Goal: Task Accomplishment & Management: Manage account settings

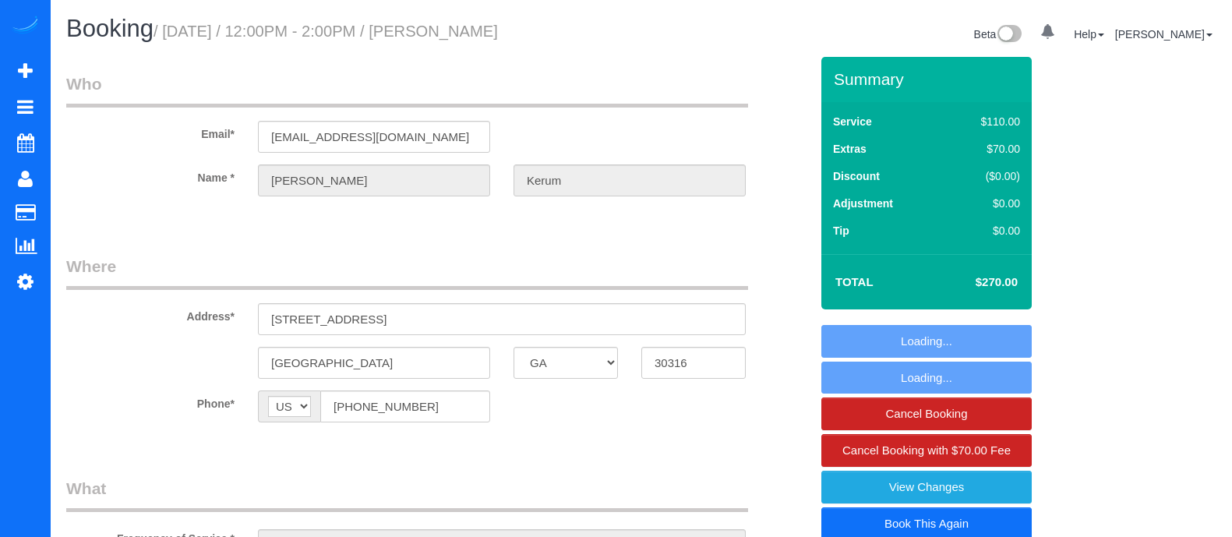
select select "GA"
select select "string:fspay-b1033784-cbea-4493-b281-377dfbf30316"
select select "spot1"
select select "number:3"
select select "number:6"
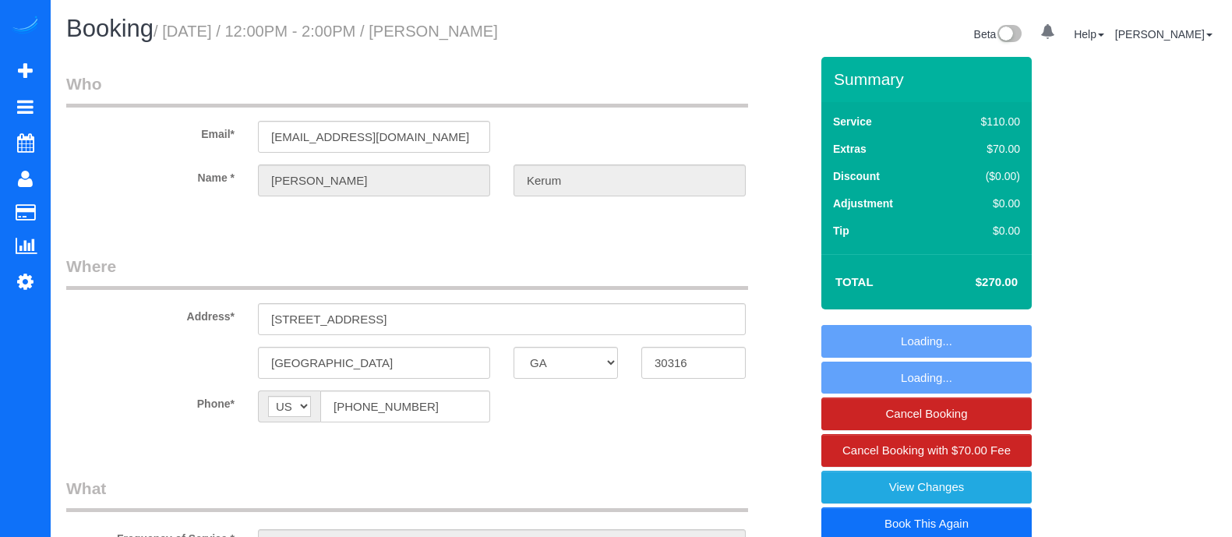
select select "object:760"
select select "3"
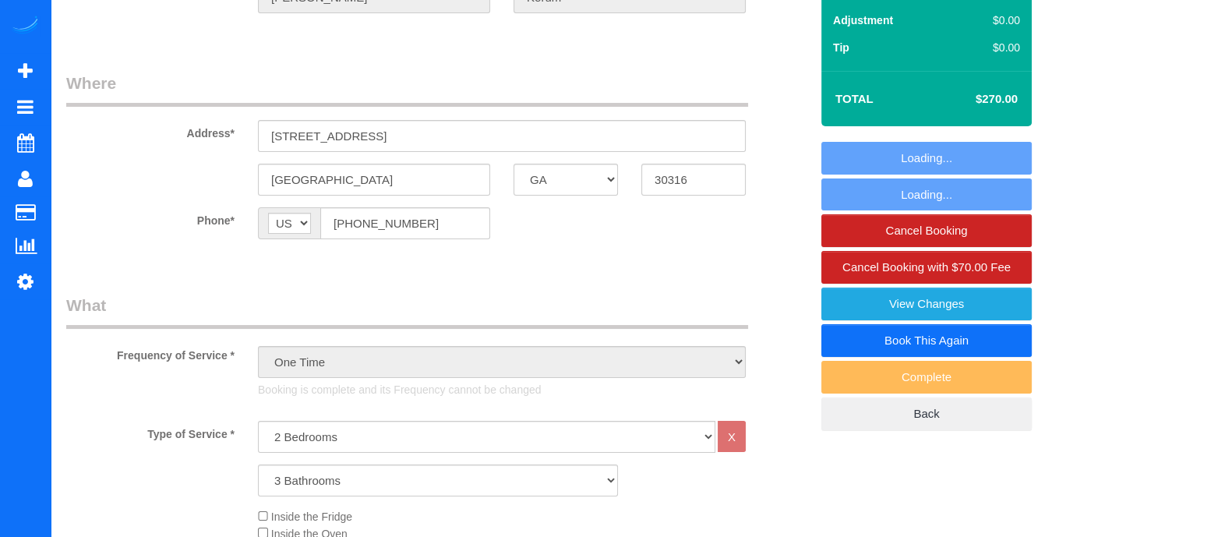
scroll to position [226, 0]
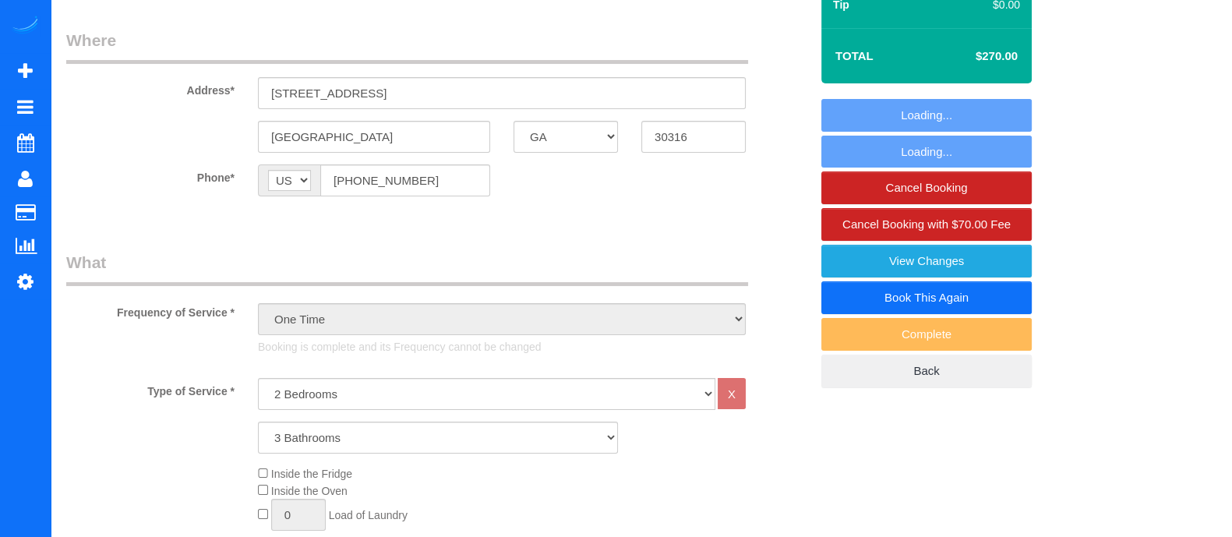
click at [931, 299] on link "Book This Again" at bounding box center [926, 297] width 210 height 33
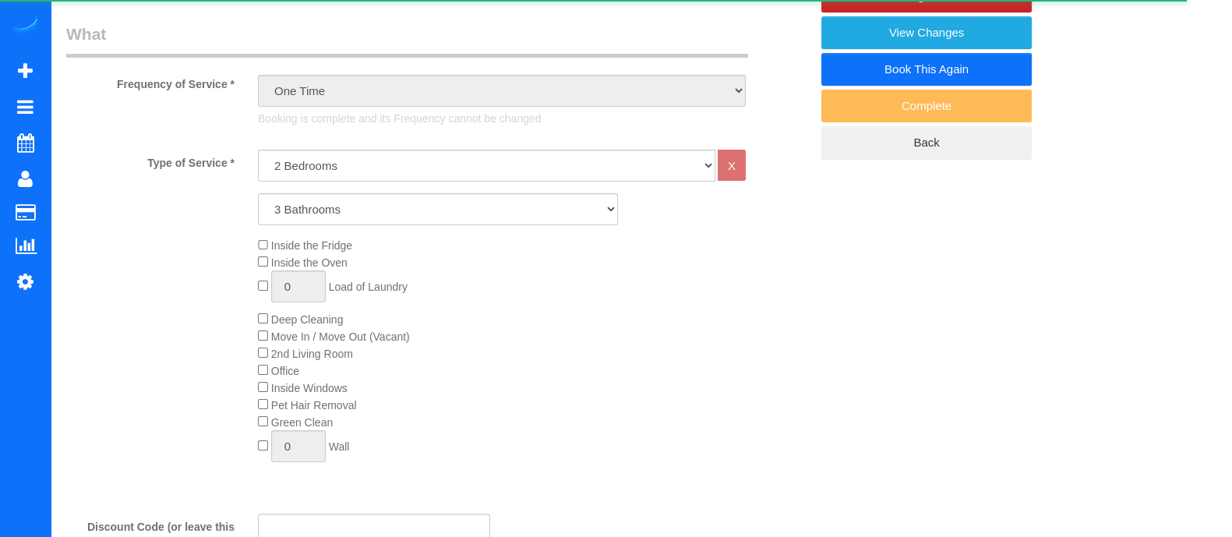
scroll to position [0, 0]
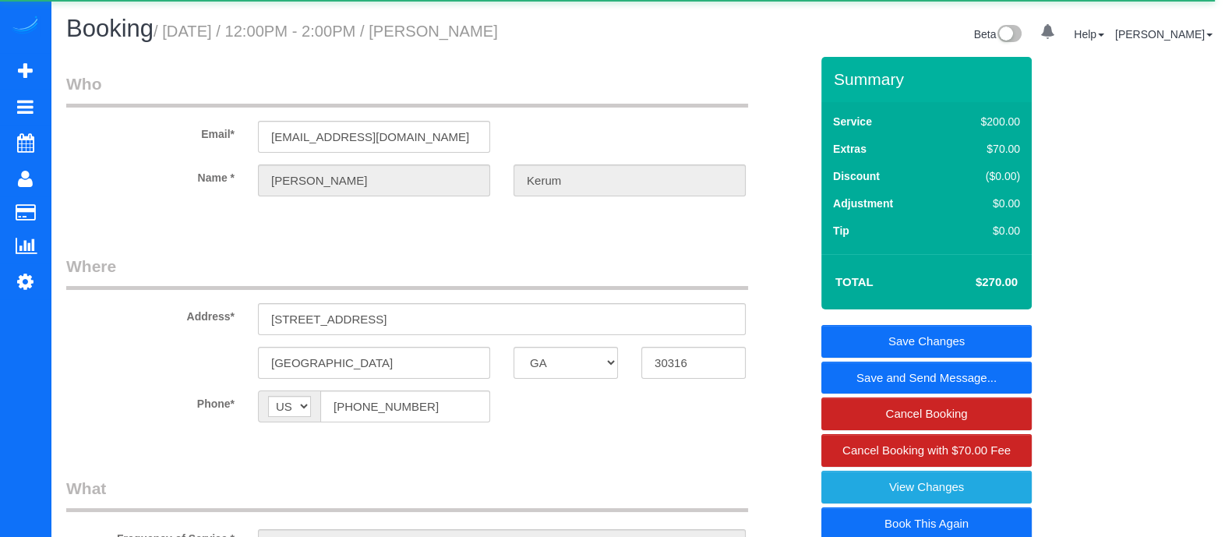
select select "GA"
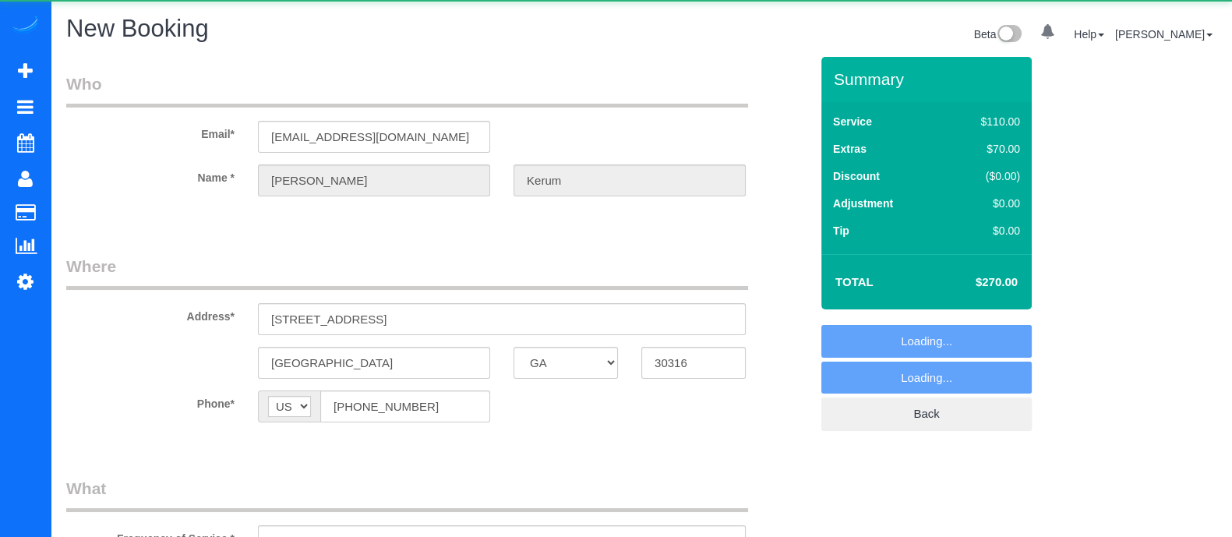
select select "string:fspay-b1033784-cbea-4493-b281-377dfbf30316"
select select "number:3"
select select "number:6"
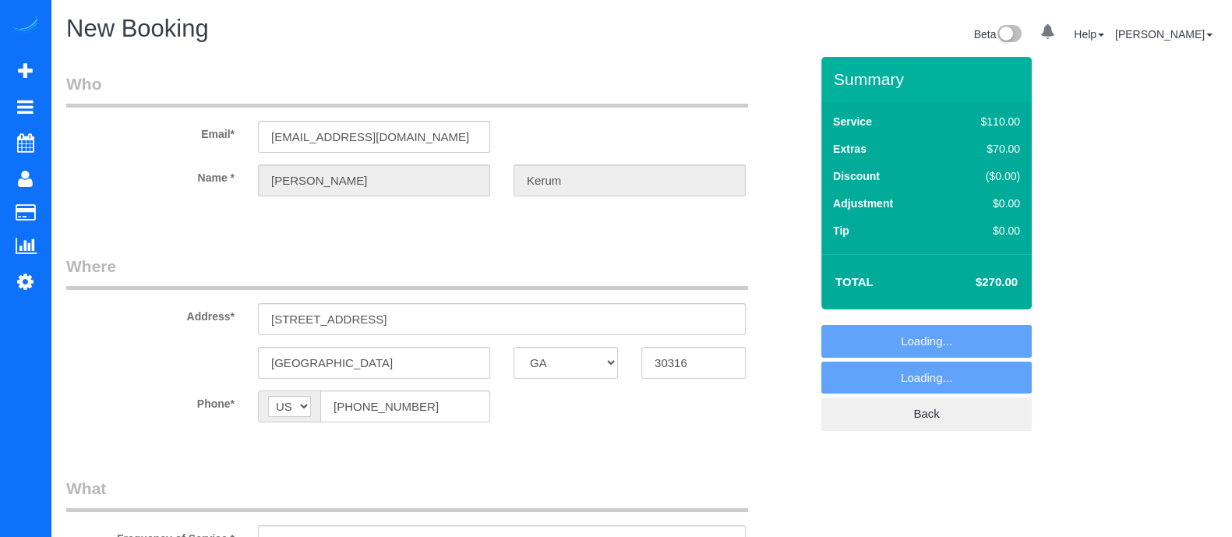
select select "object:1170"
select select "3"
select select "object:1190"
select select "3"
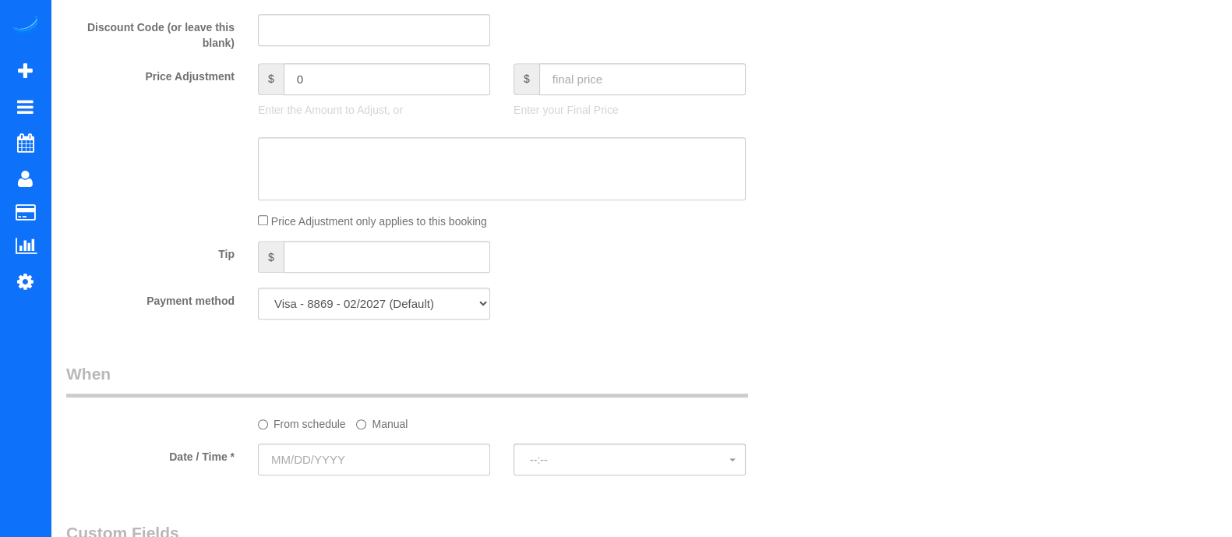
scroll to position [931, 0]
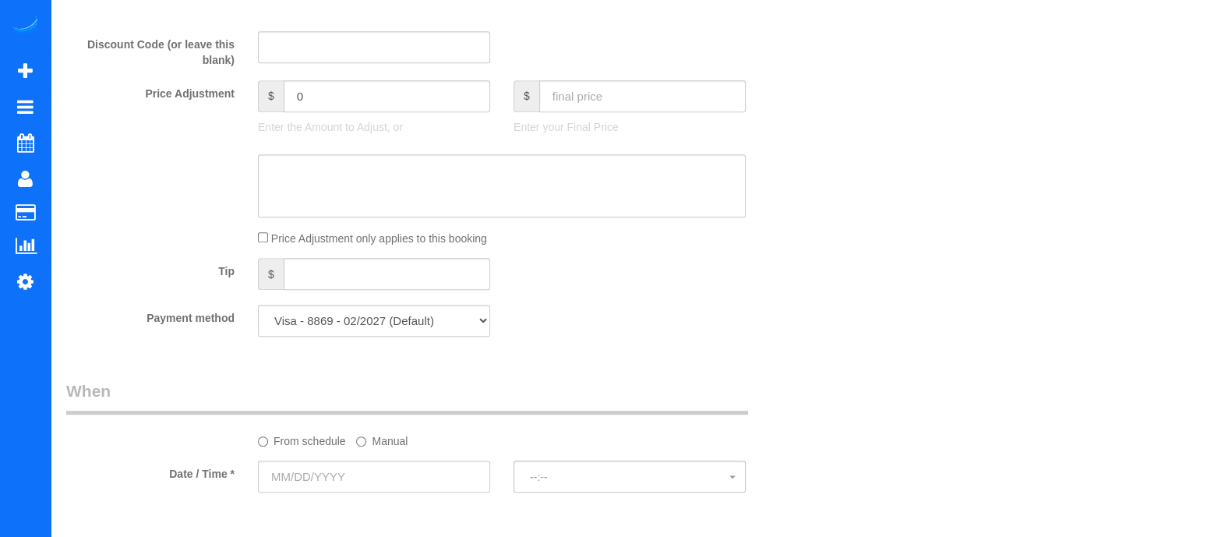
click at [386, 443] on label "Manual" at bounding box center [381, 438] width 51 height 21
click at [386, 486] on input "09/16/2025 8:00AM" at bounding box center [438, 477] width 360 height 32
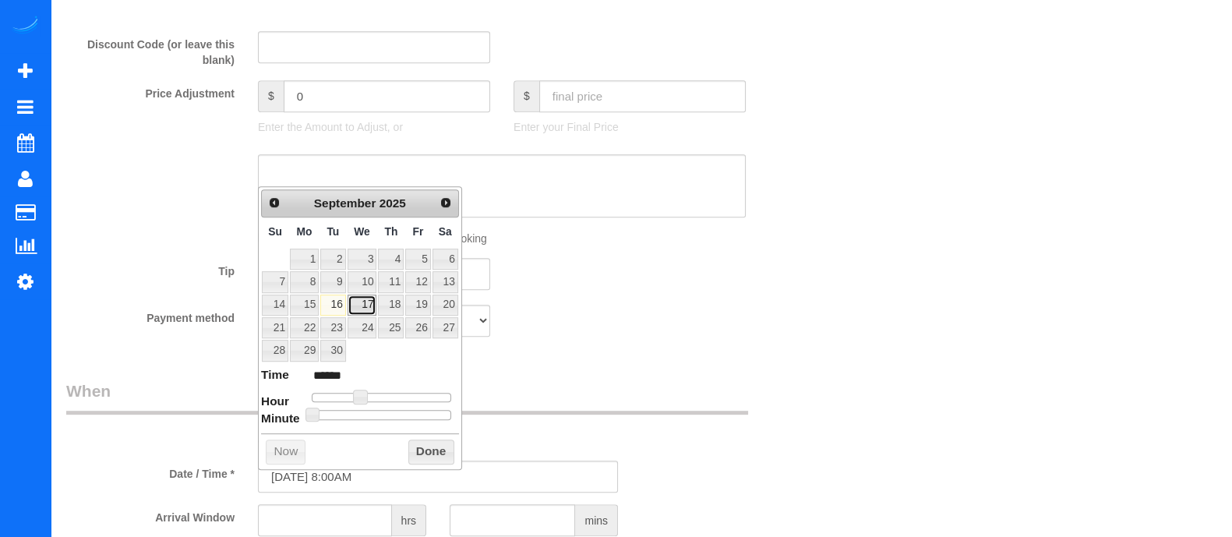
click at [362, 304] on link "17" at bounding box center [363, 305] width 30 height 21
type input "09/17/2025 9:00AM"
type input "******"
type input "09/17/2025 10:00AM"
type input "*******"
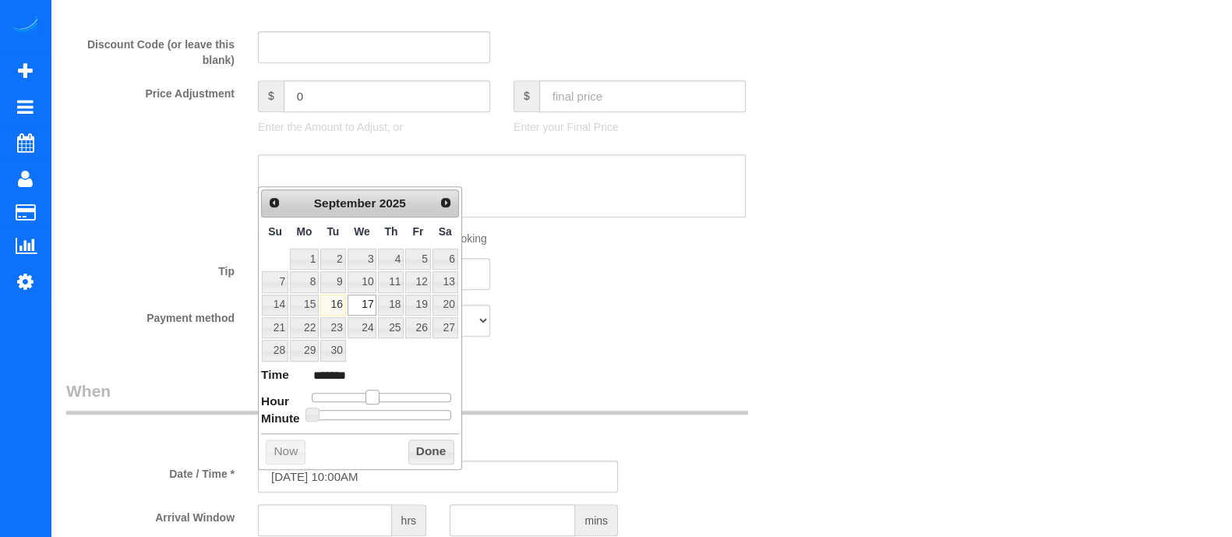
type input "09/17/2025 11:00AM"
type input "*******"
type input "09/17/2025 12:00PM"
type input "*******"
drag, startPoint x: 363, startPoint y: 396, endPoint x: 387, endPoint y: 399, distance: 24.4
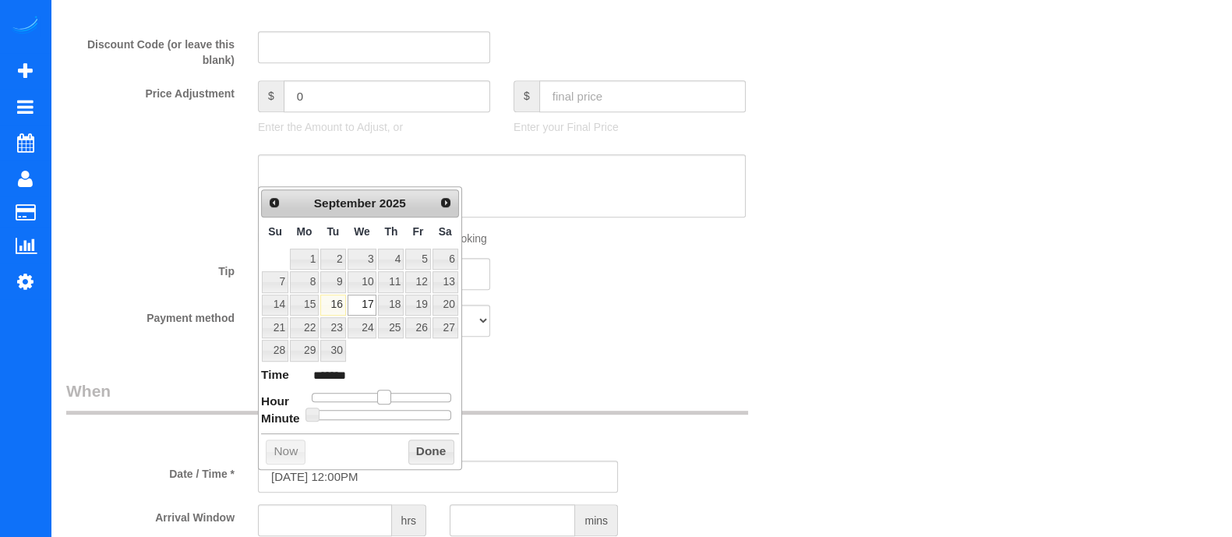
click at [387, 399] on span at bounding box center [384, 397] width 14 height 14
click at [415, 450] on button "Done" at bounding box center [431, 452] width 46 height 25
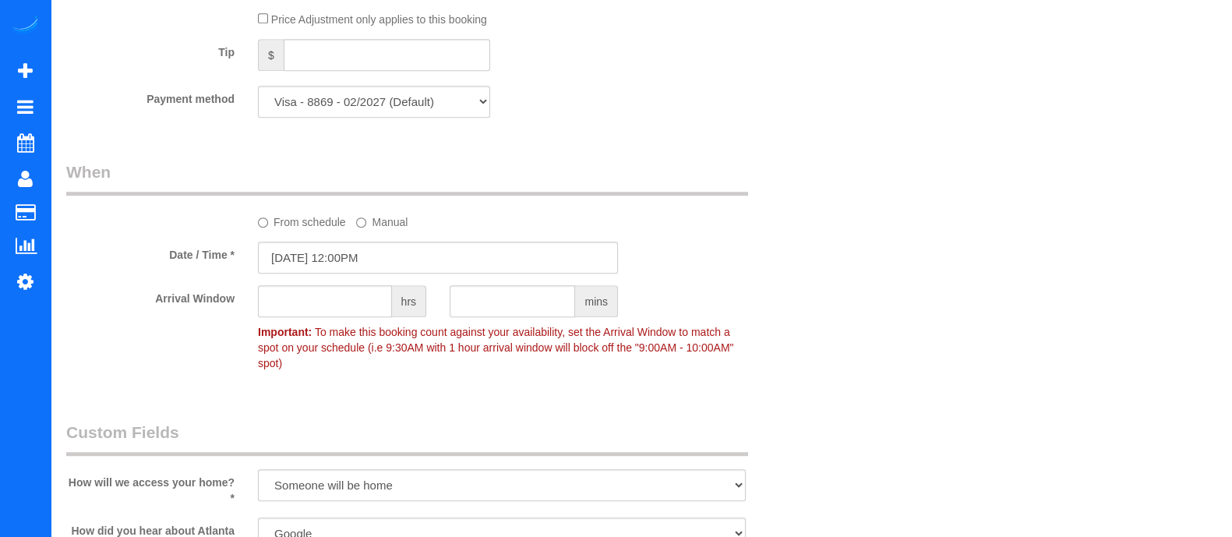
scroll to position [1174, 0]
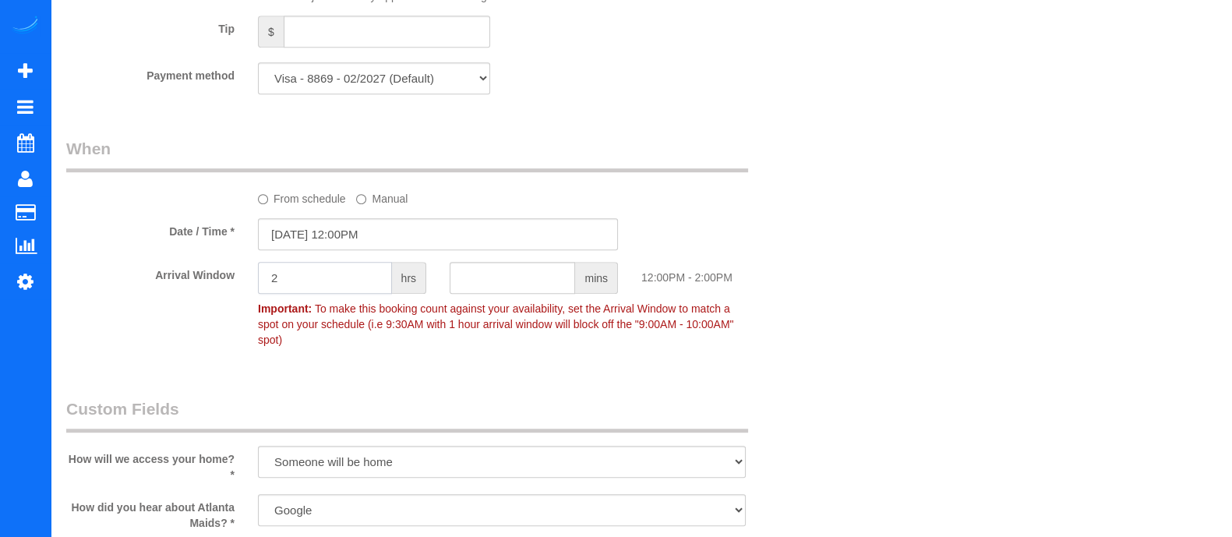
click at [296, 287] on input "2" at bounding box center [325, 278] width 134 height 32
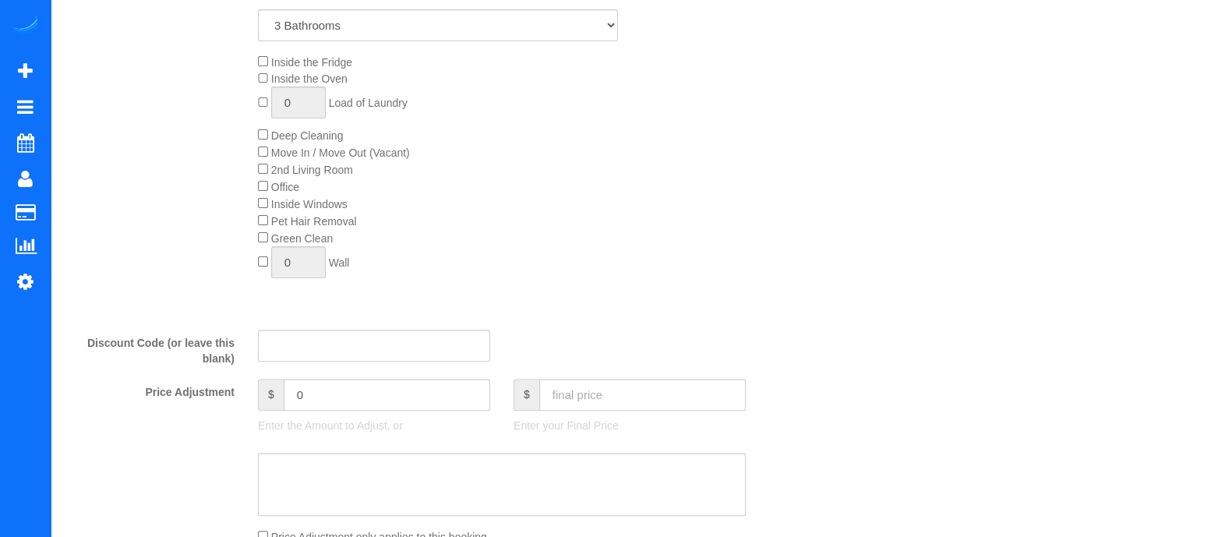
scroll to position [0, 0]
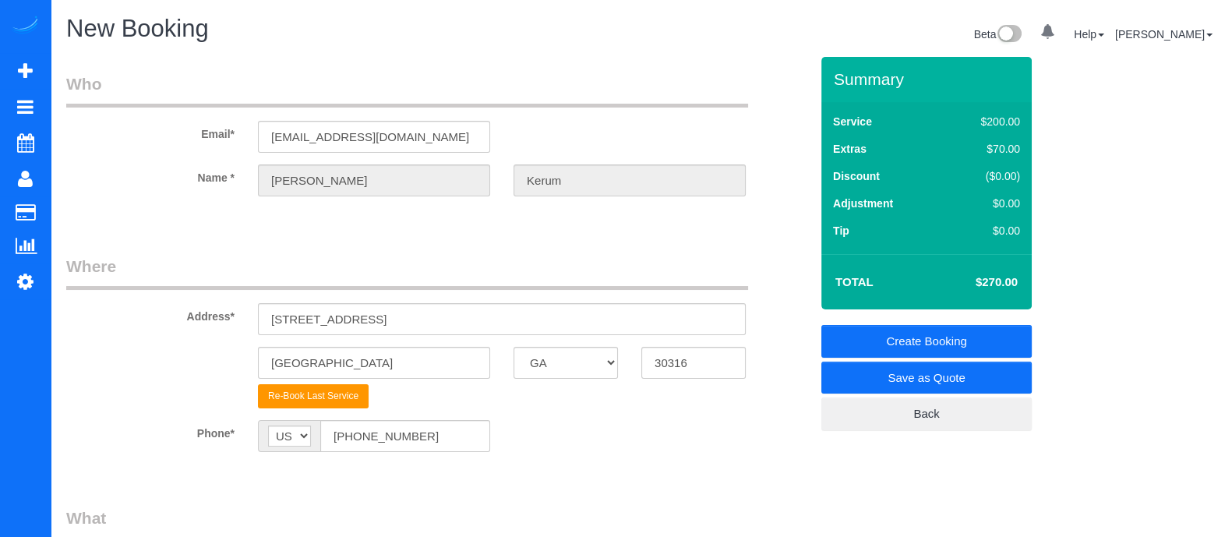
type input "2"
click at [925, 337] on link "Create Booking" at bounding box center [926, 341] width 210 height 33
